Goal: Task Accomplishment & Management: Complete application form

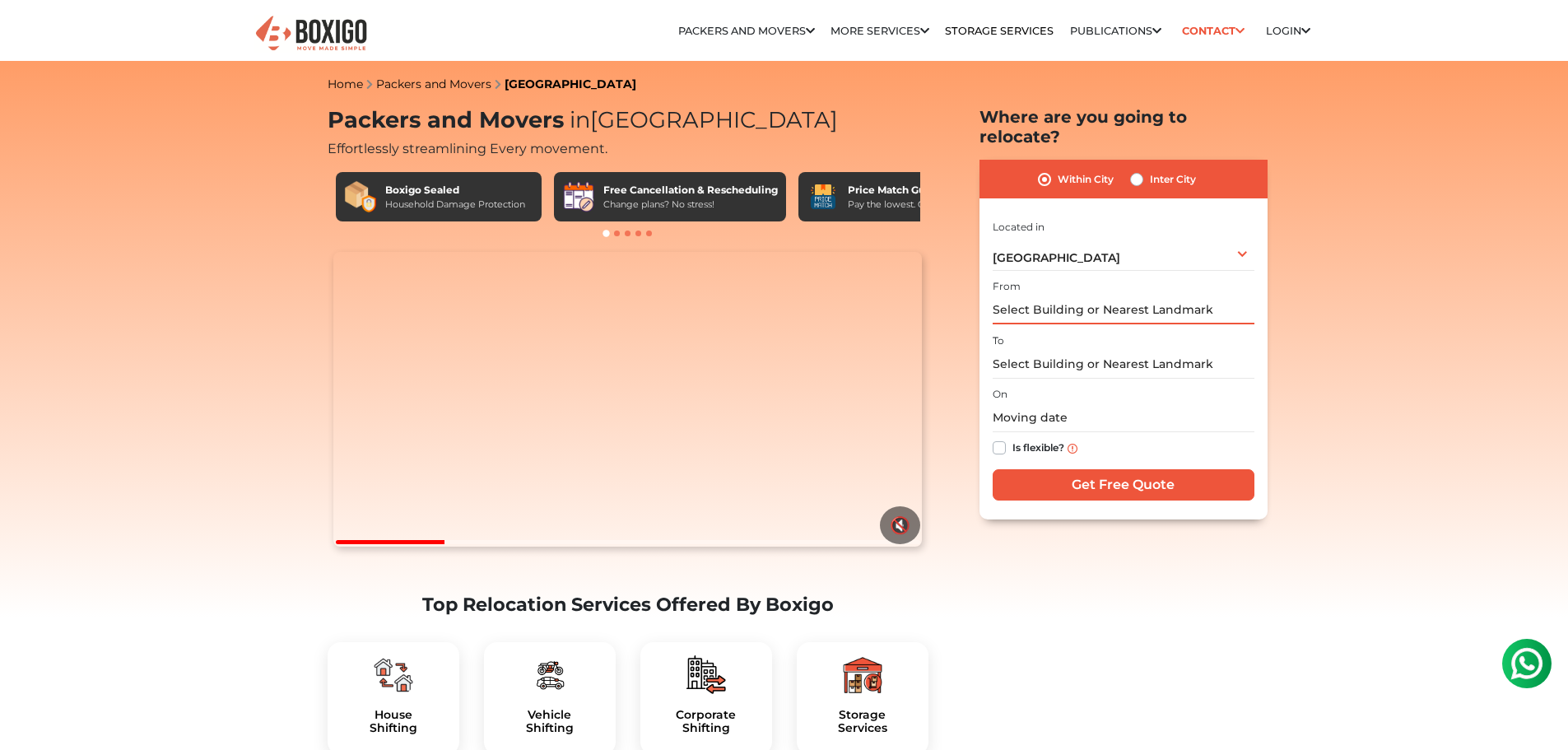
click at [1047, 296] on input "text" at bounding box center [1123, 309] width 261 height 28
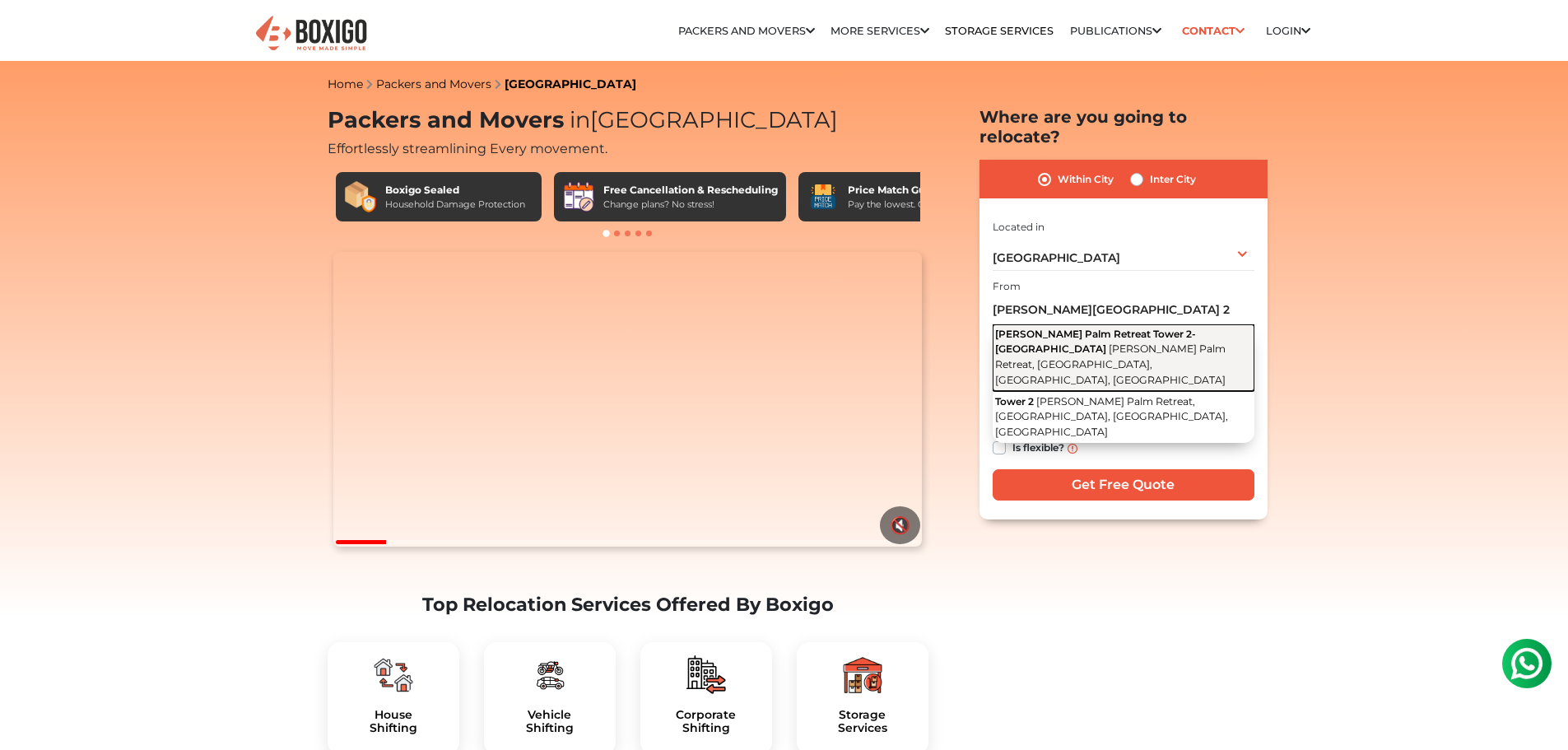
click at [1099, 328] on span "Adarsh Palm Retreat Tower 2- Plumeria" at bounding box center [1095, 342] width 201 height 27
type input "Adarsh Palm Retreat Tower 2- Plumeria, Adarsh Palm Retreat, Bellandur, Bengalur…"
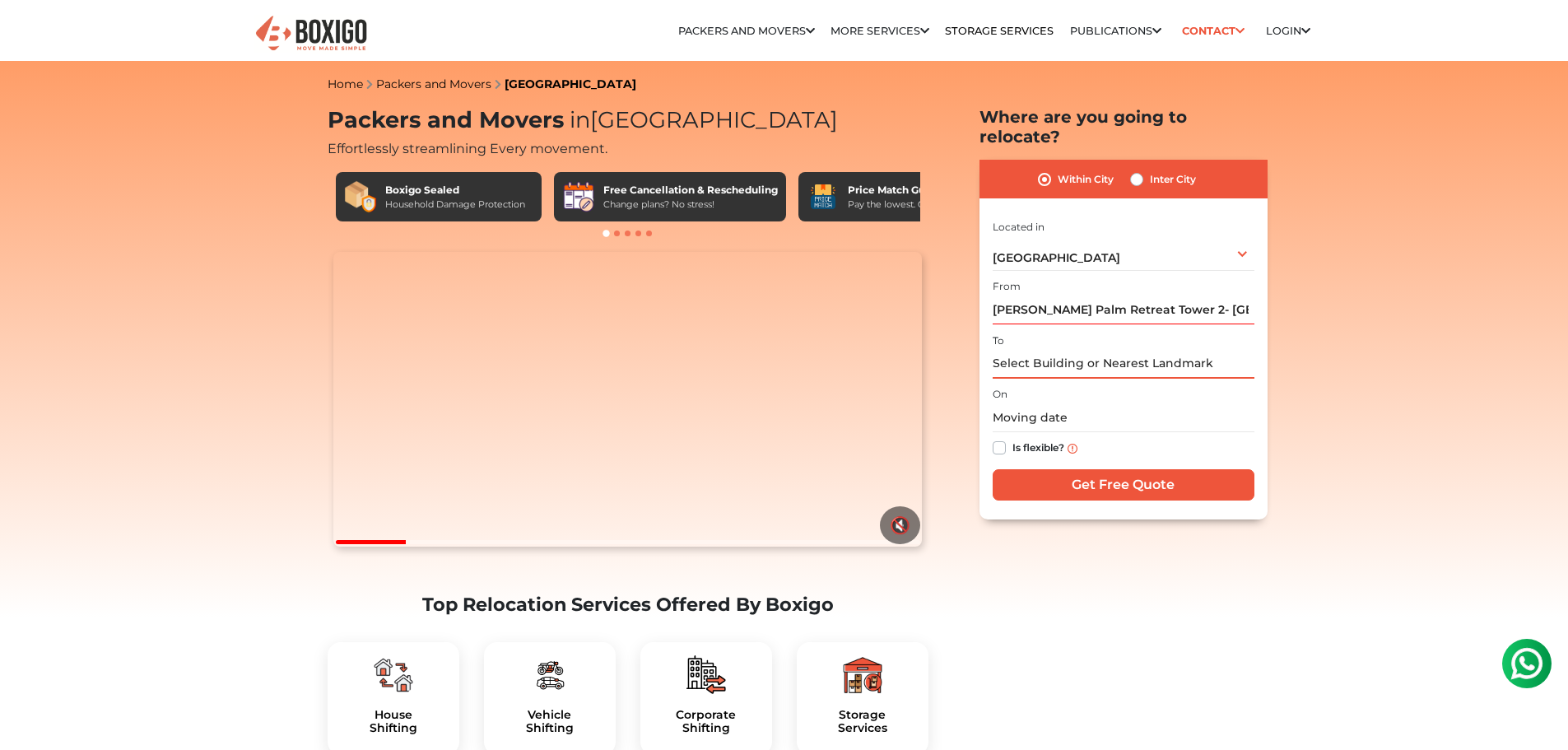
click at [1045, 350] on input "text" at bounding box center [1123, 363] width 261 height 28
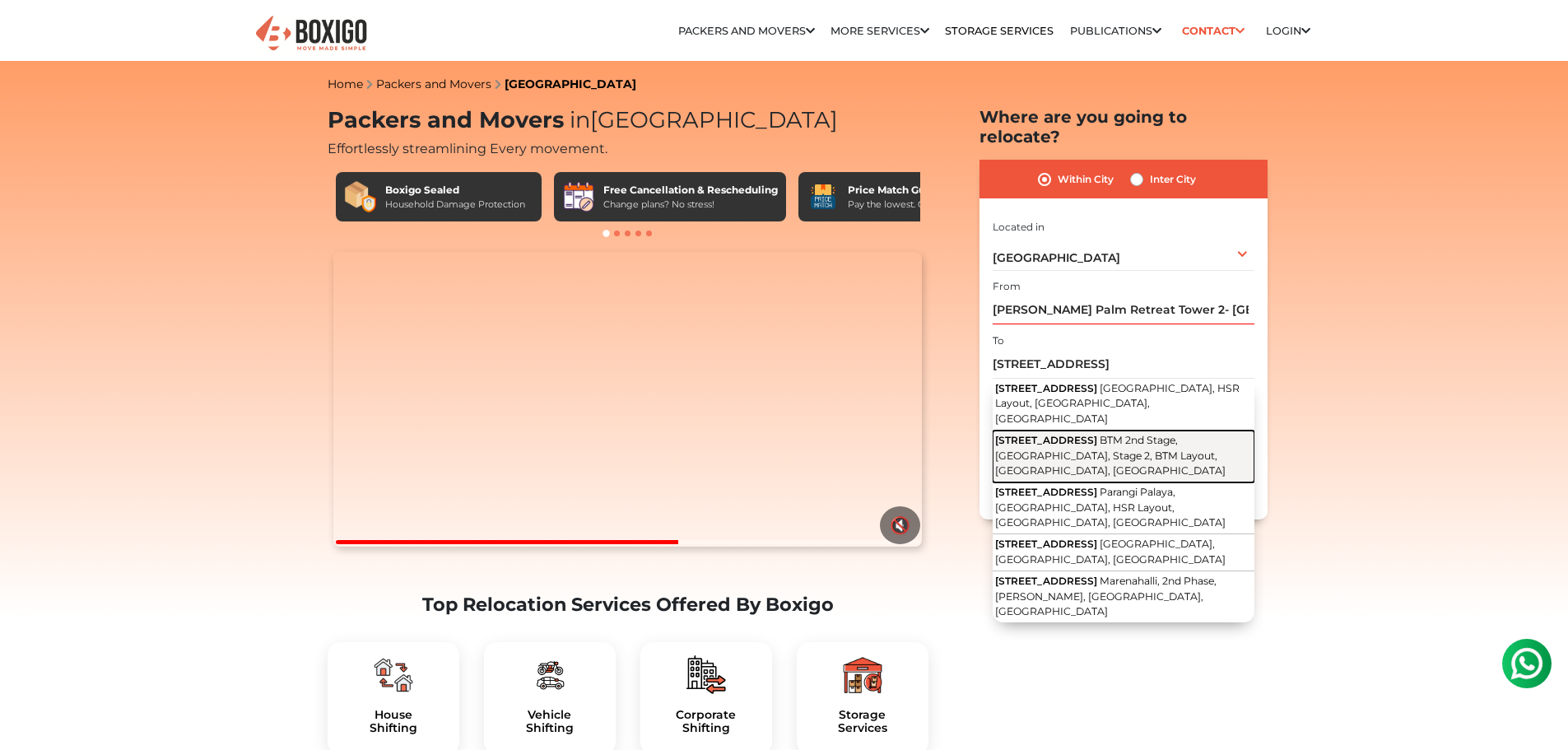
click at [1037, 434] on span "322, 22nd Main Road" at bounding box center [1046, 440] width 102 height 13
type input "322, 22nd Main Road, BTM 2nd Stage, Kuvempu Nagar, Stage 2, BTM Layout, Bengalu…"
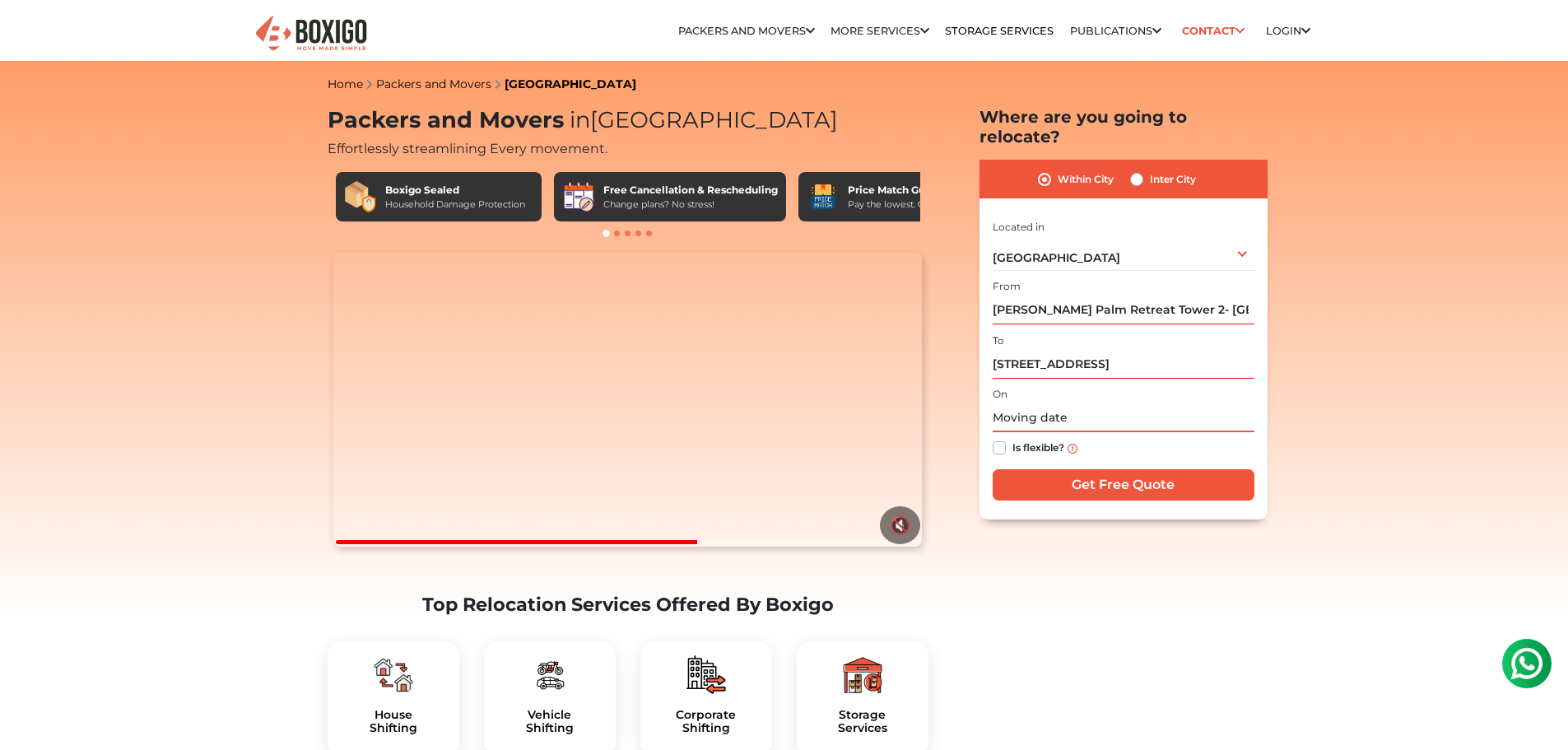
click at [1040, 403] on input "text" at bounding box center [1123, 417] width 261 height 28
click at [1016, 403] on input "text" at bounding box center [1123, 417] width 261 height 28
click at [1061, 403] on input "text" at bounding box center [1123, 417] width 261 height 28
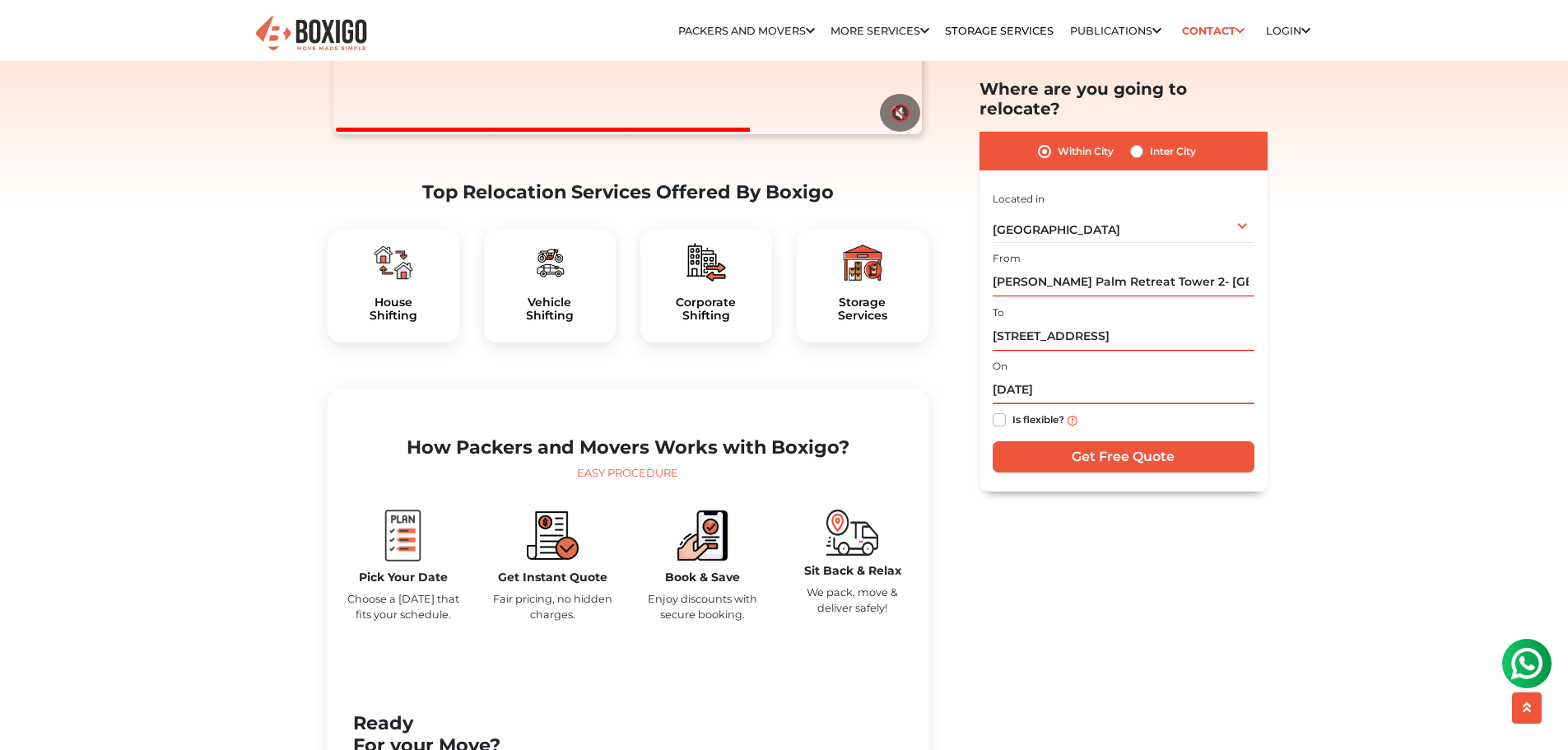
scroll to position [411, 0]
type input "24/08/2025"
click at [811, 324] on h5 "Storage Services" at bounding box center [862, 310] width 106 height 28
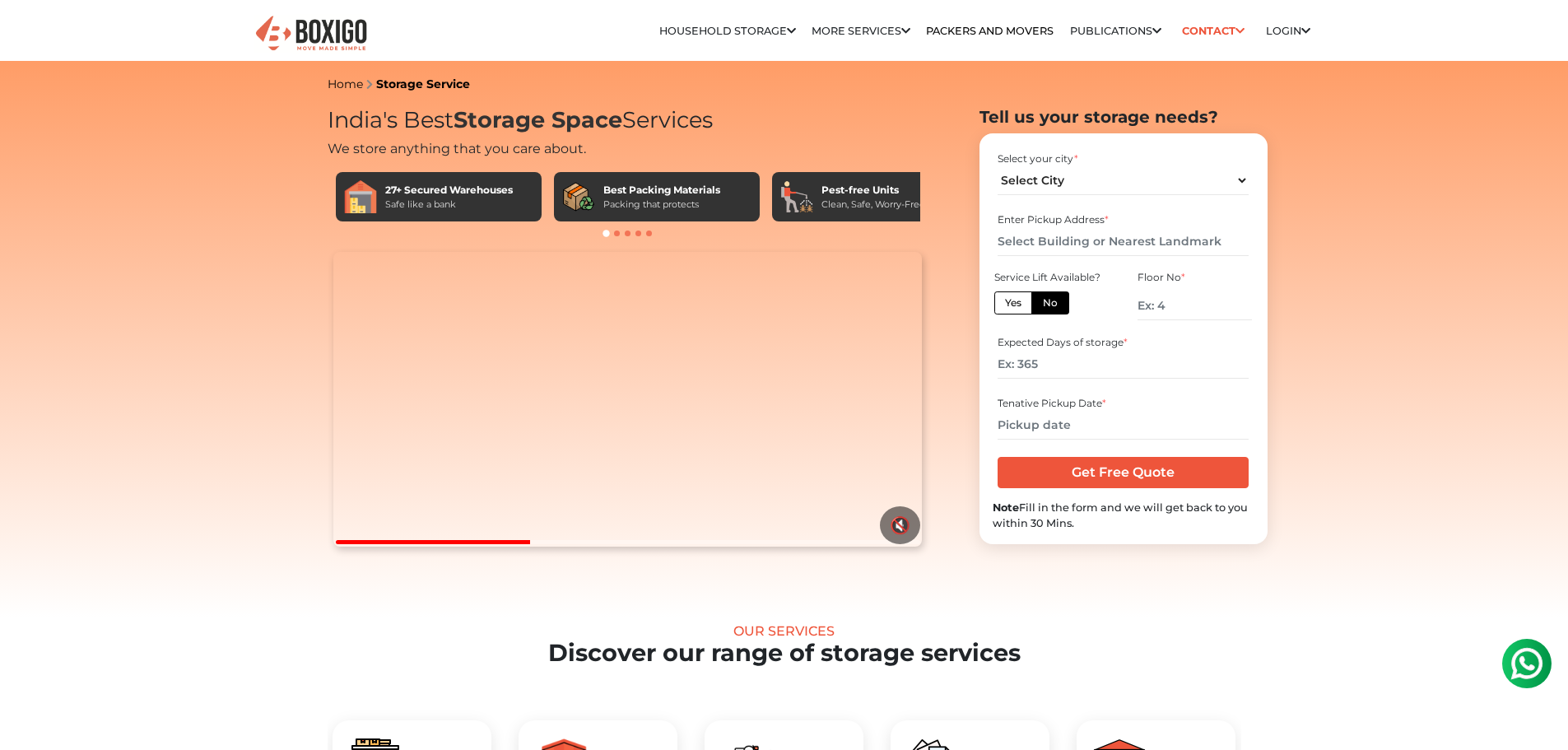
click at [1049, 32] on ul "Relocation Storage Space Household Storage Household Storage in bangalore House…" at bounding box center [873, 31] width 872 height 33
click at [1002, 31] on link "Packers and Movers" at bounding box center [990, 30] width 127 height 13
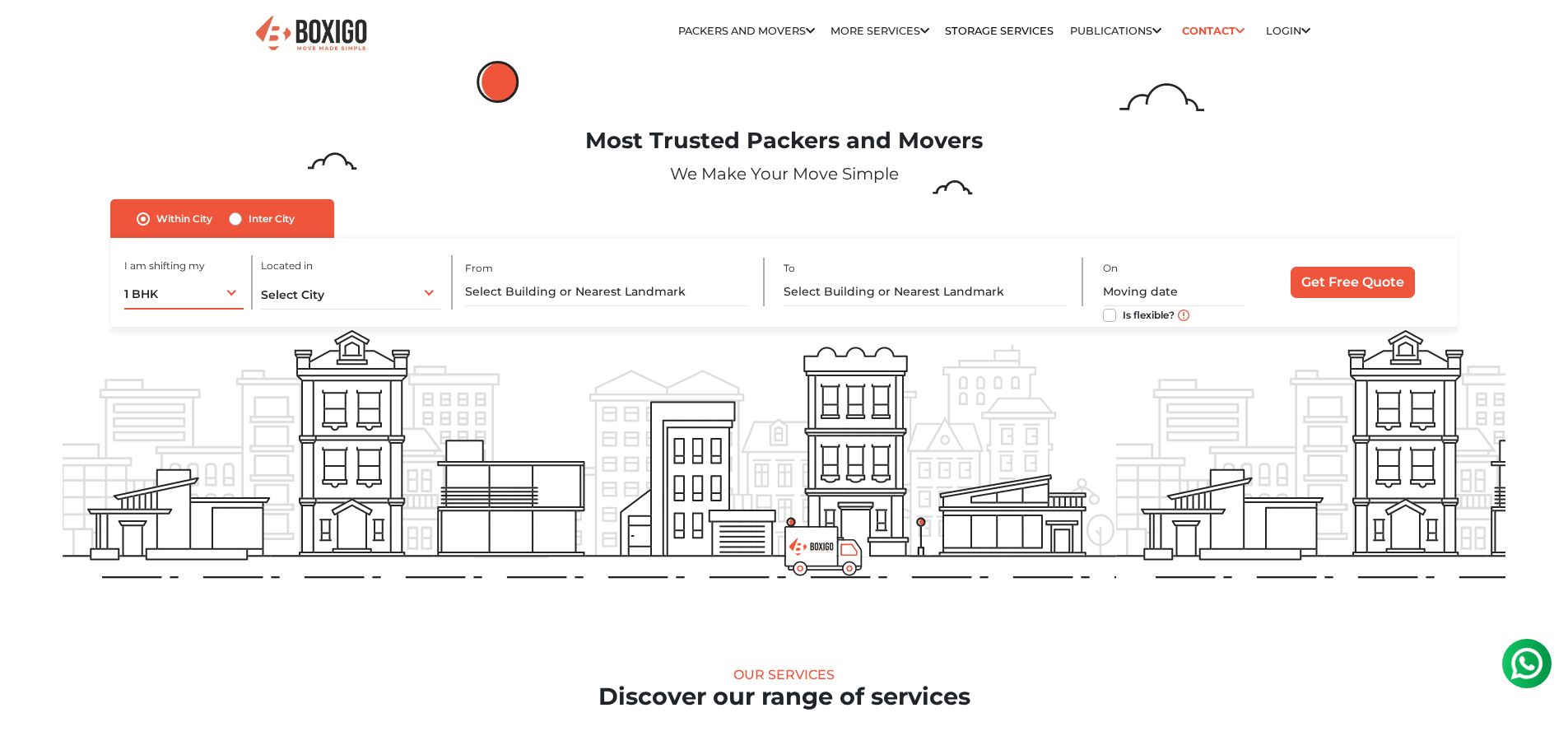
click at [209, 298] on div "1 BHK 1 BHK 2 BHK 3 BHK 3 + BHK FEW ITEMS" at bounding box center [184, 292] width 120 height 34
click at [165, 463] on li "FEW ITEMS" at bounding box center [236, 459] width 224 height 33
click at [300, 298] on span "Select City" at bounding box center [293, 294] width 64 height 15
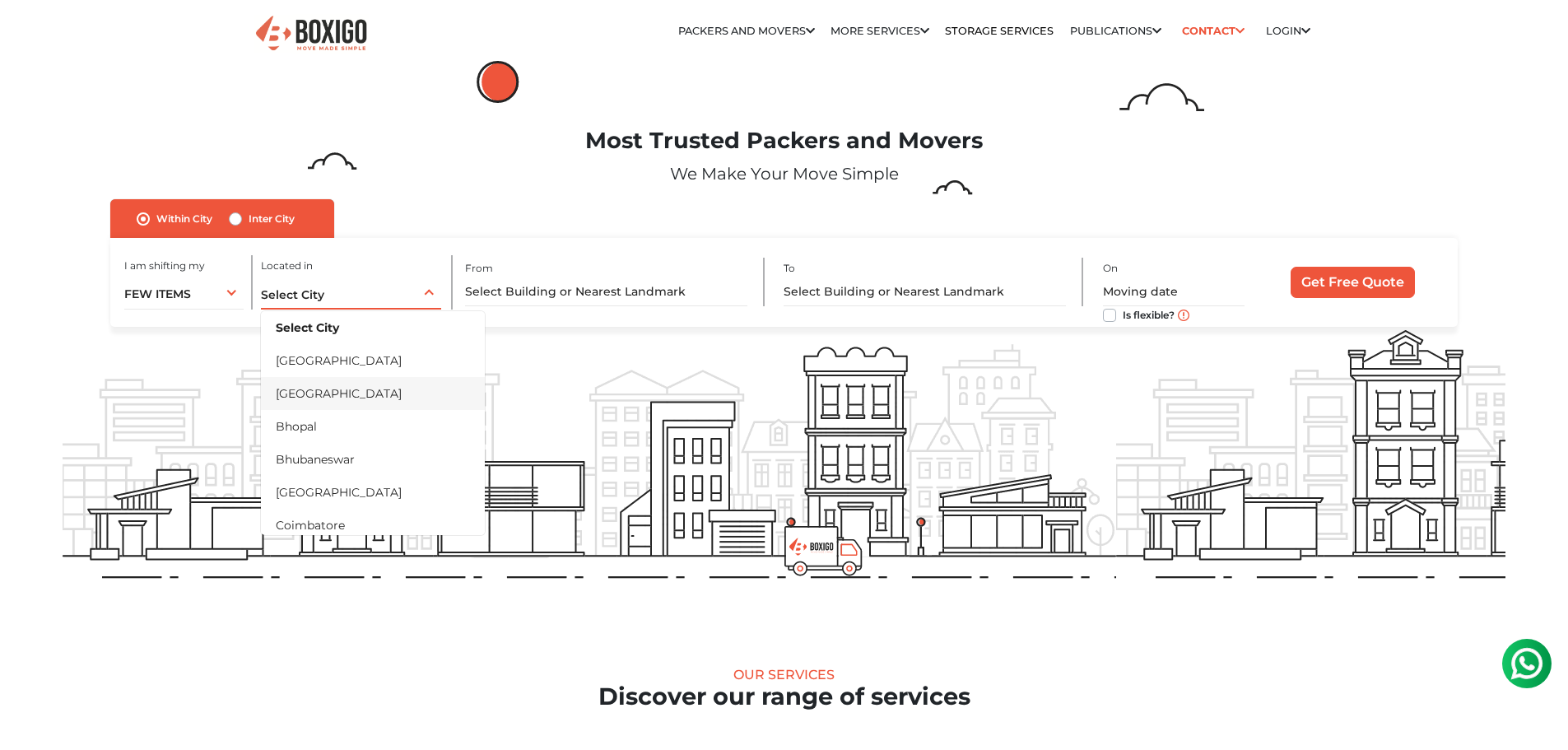
click at [310, 397] on li "[GEOGRAPHIC_DATA]" at bounding box center [373, 394] width 224 height 33
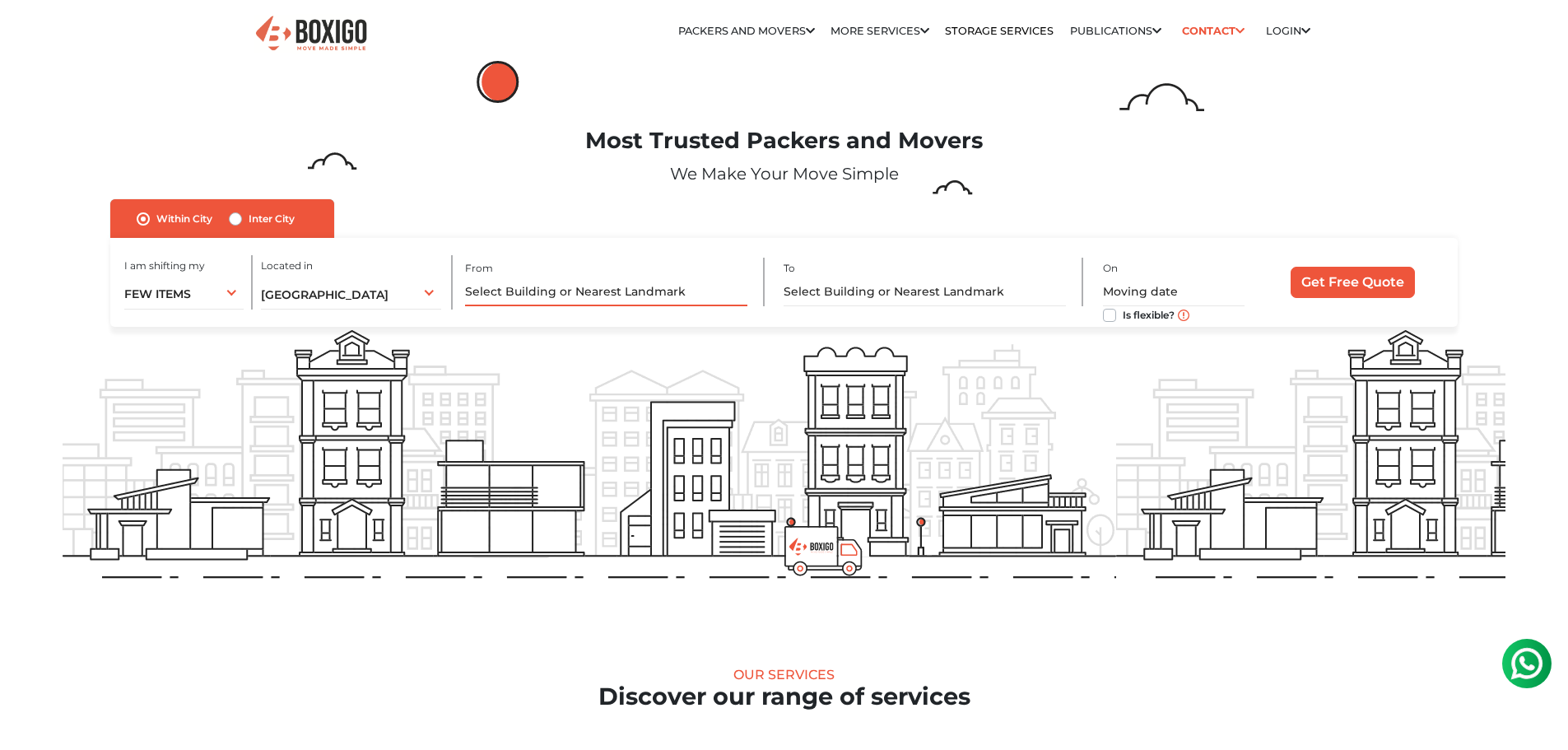
click at [546, 289] on input "text" at bounding box center [606, 291] width 282 height 28
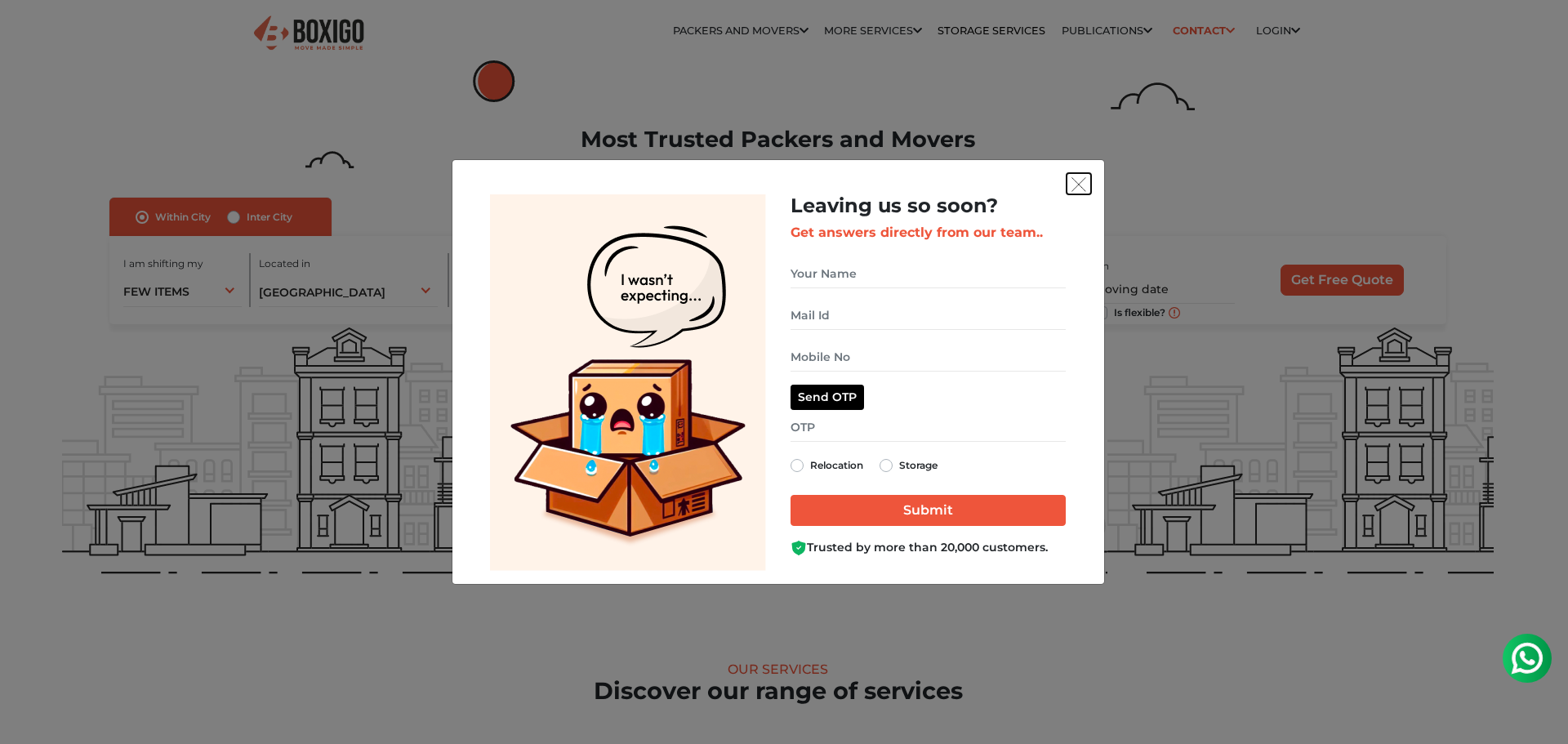
click at [1069, 184] on button "get free quote dialog" at bounding box center [1078, 184] width 24 height 21
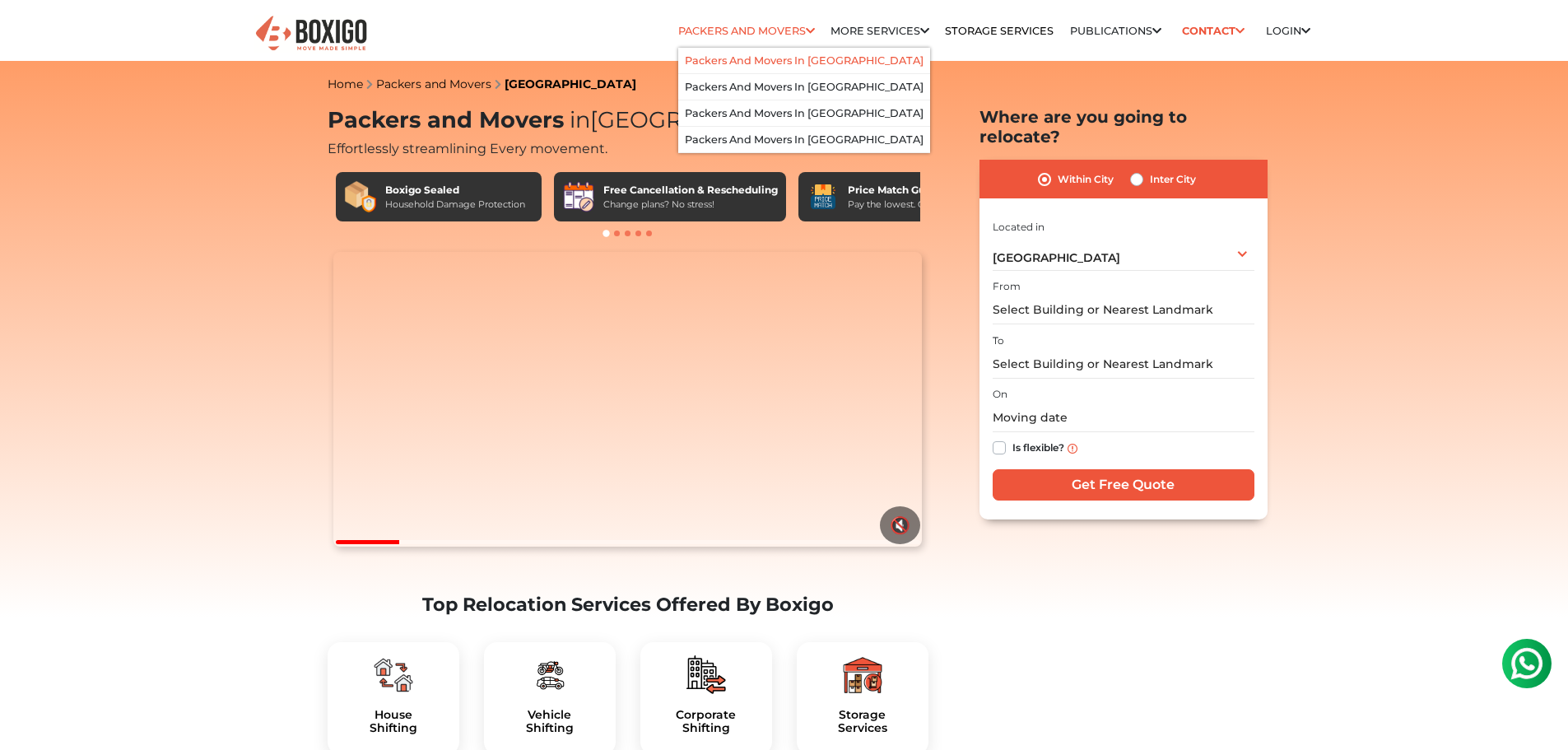
click at [778, 61] on link "Packers and Movers in [GEOGRAPHIC_DATA]" at bounding box center [805, 60] width 239 height 13
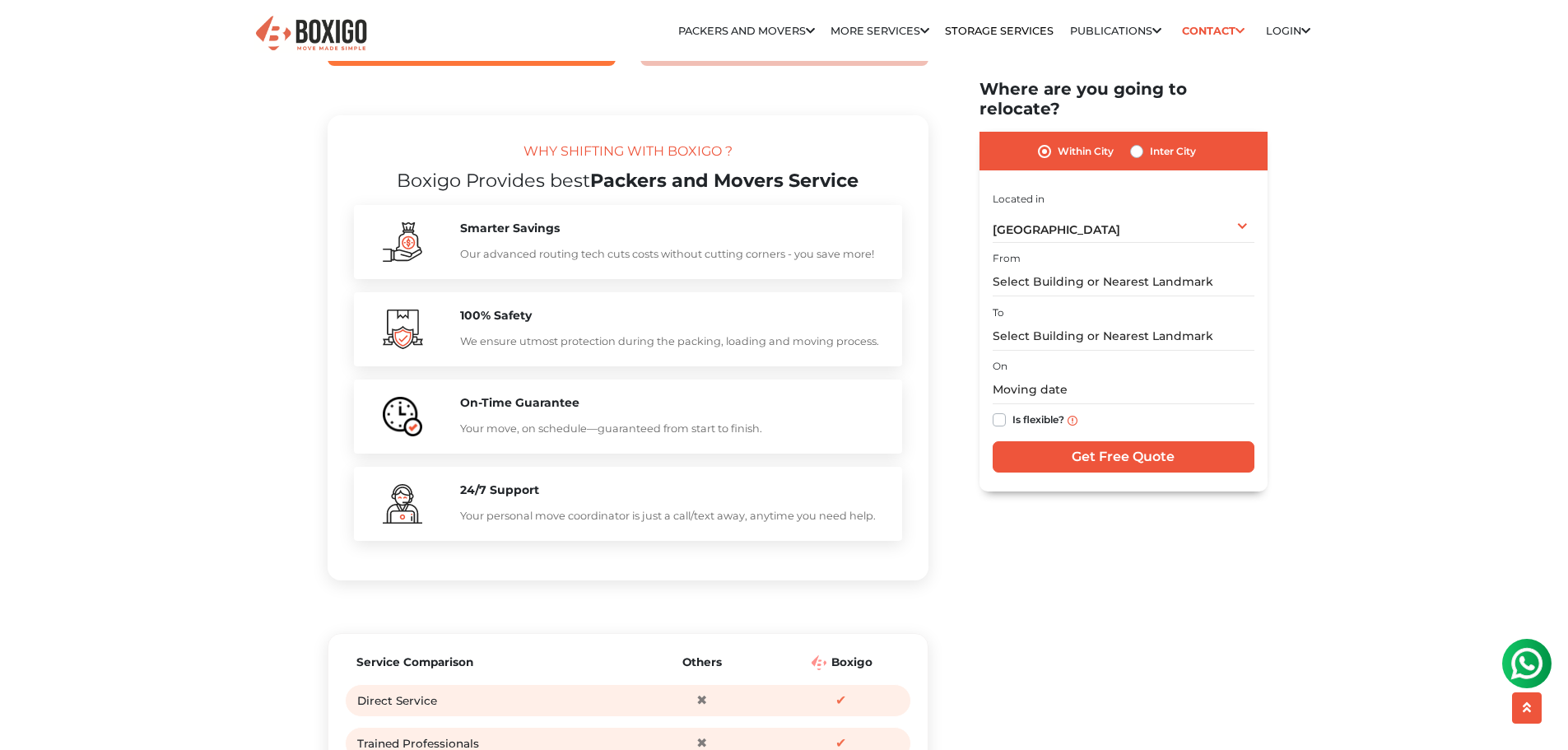
scroll to position [1070, 0]
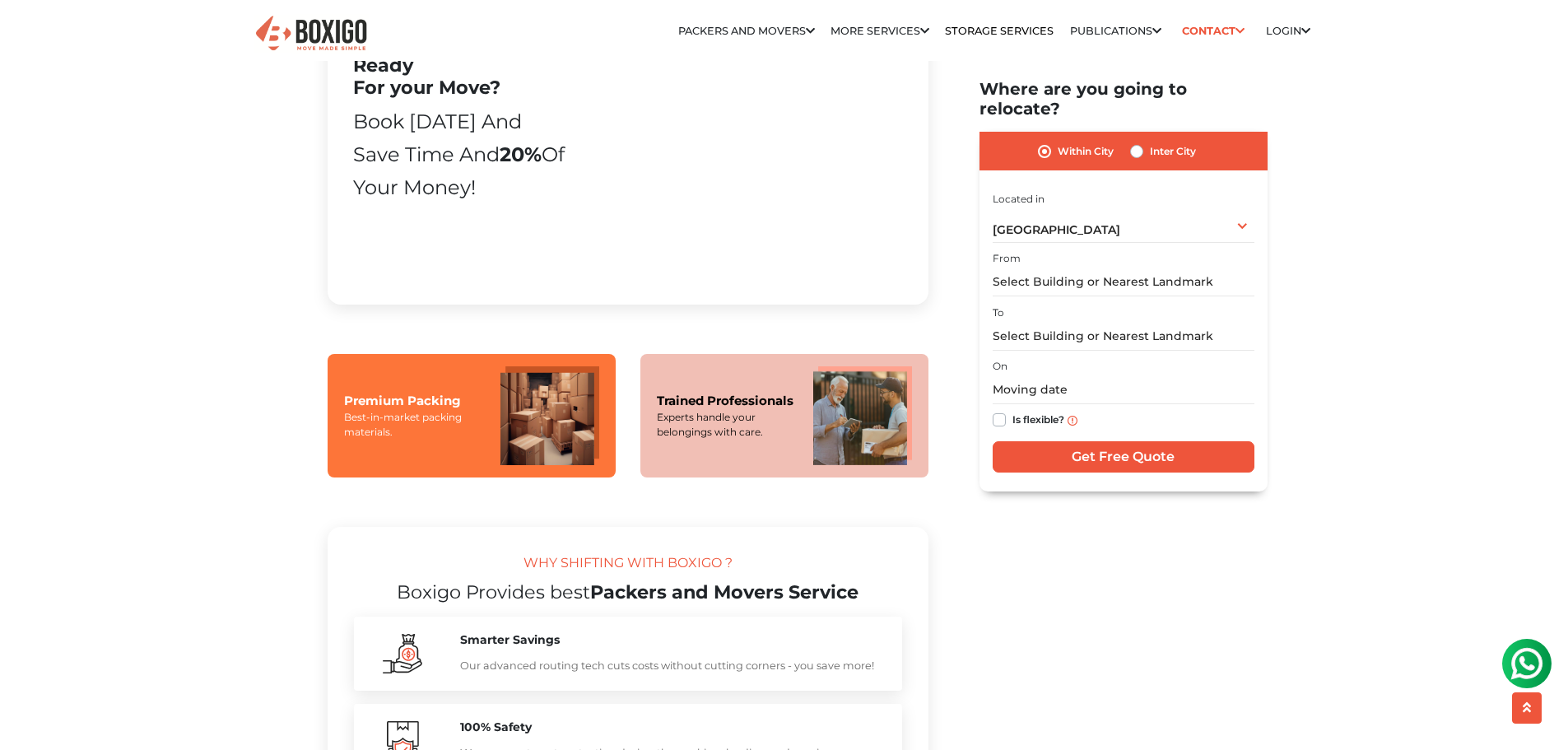
click at [308, 18] on img at bounding box center [311, 33] width 115 height 40
